Goal: Task Accomplishment & Management: Manage account settings

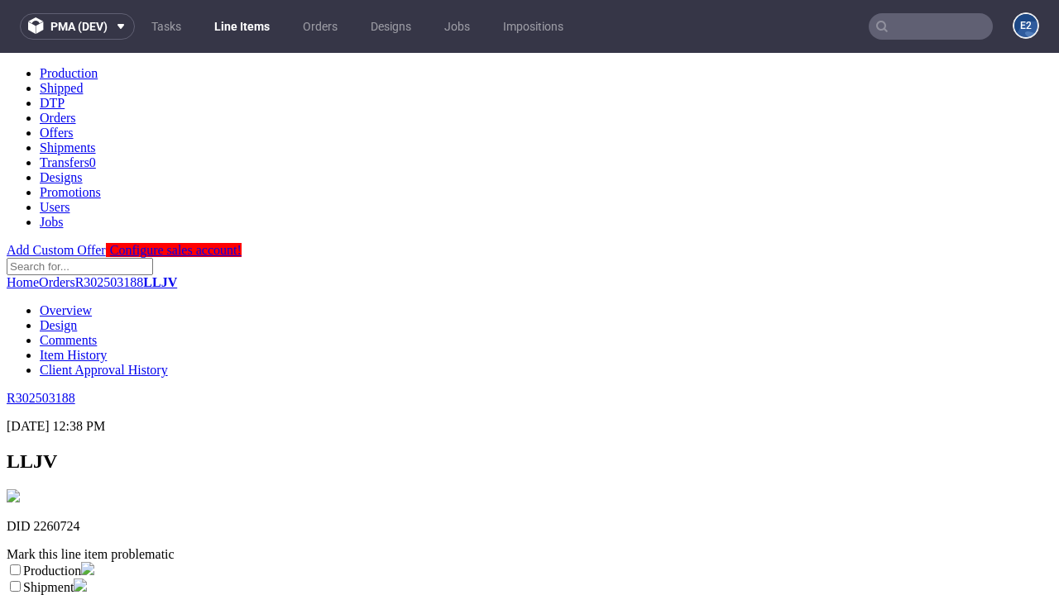
scroll to position [291, 0]
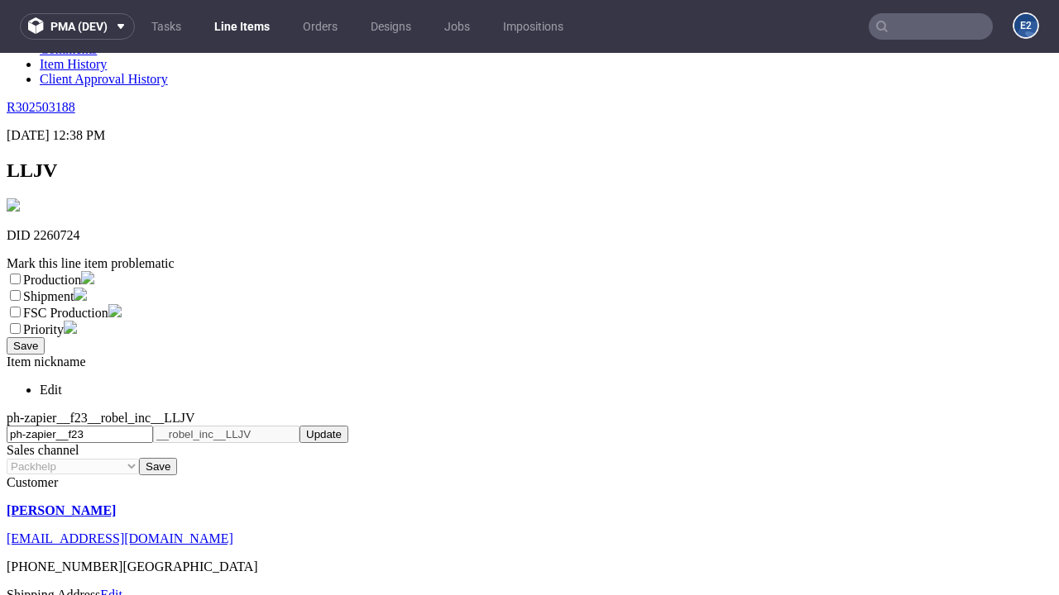
select select "dtp_ca_needed"
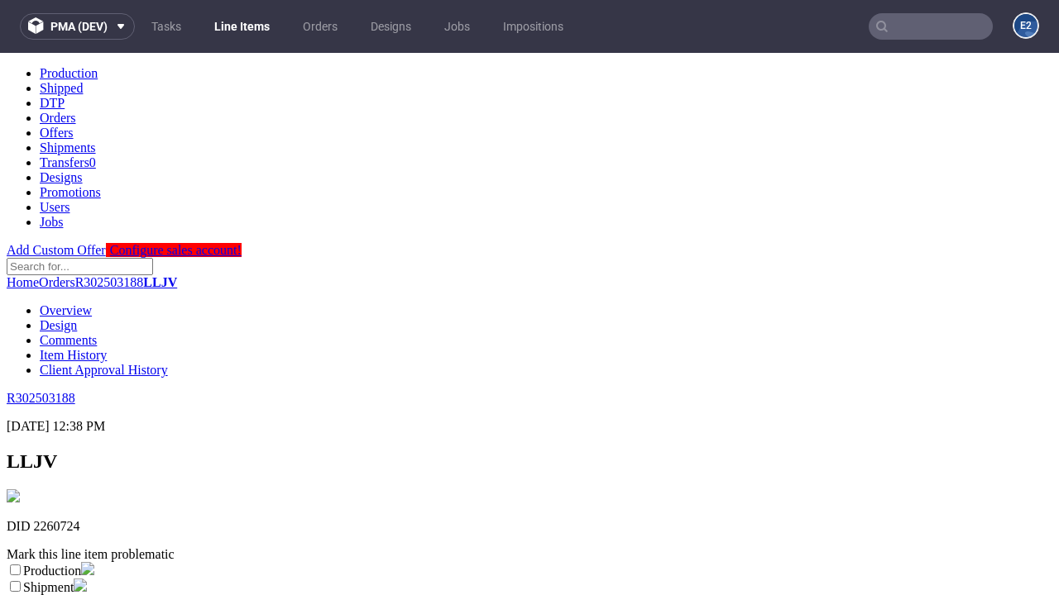
scroll to position [0, 0]
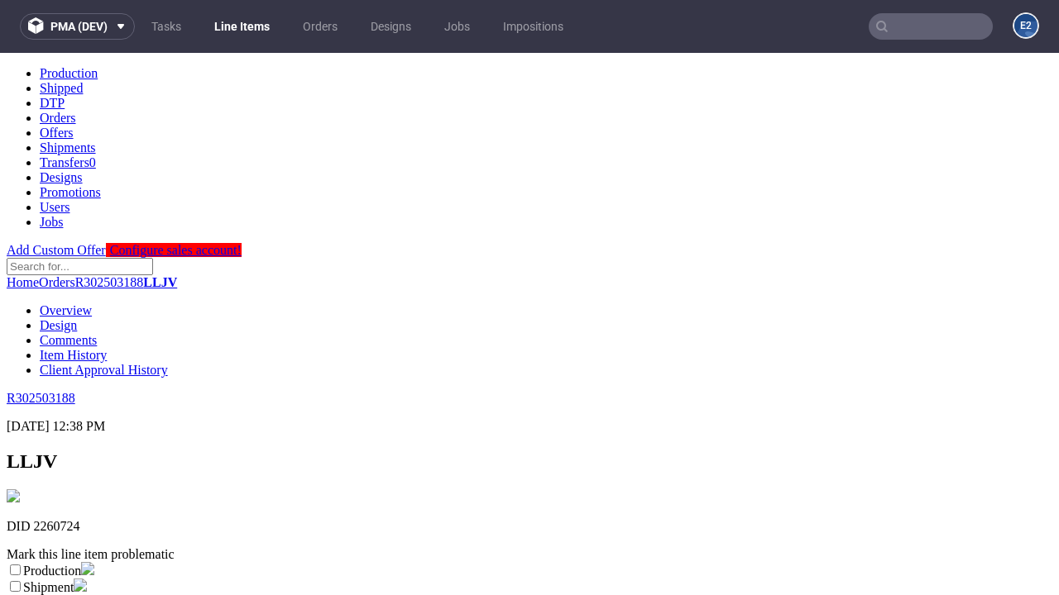
checkbox input "true"
